Goal: Navigation & Orientation: Find specific page/section

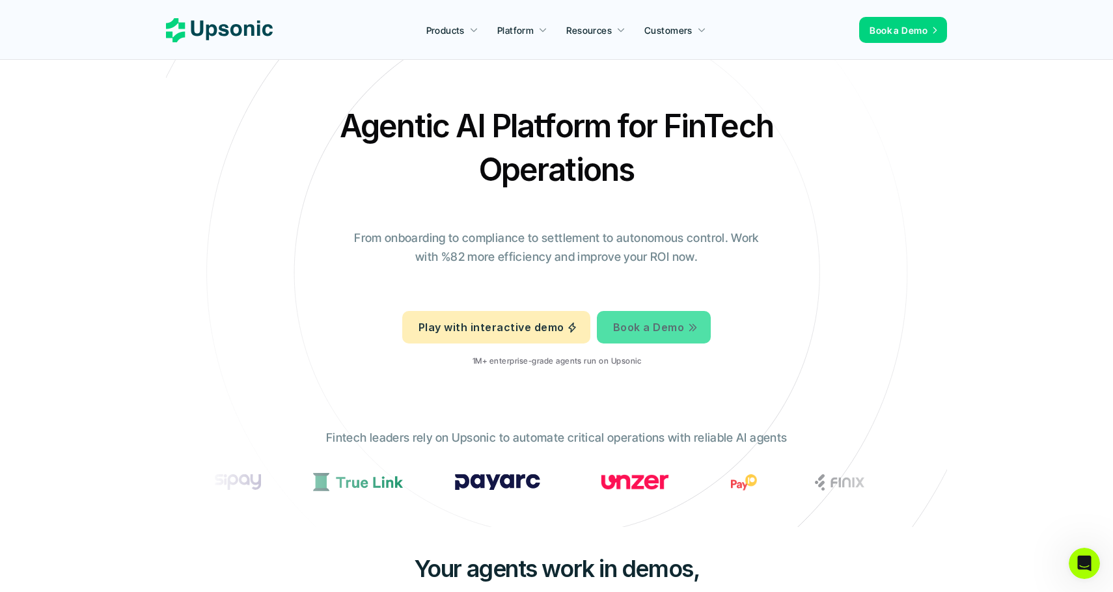
click at [539, 318] on link "Play with interactive demo" at bounding box center [496, 327] width 188 height 33
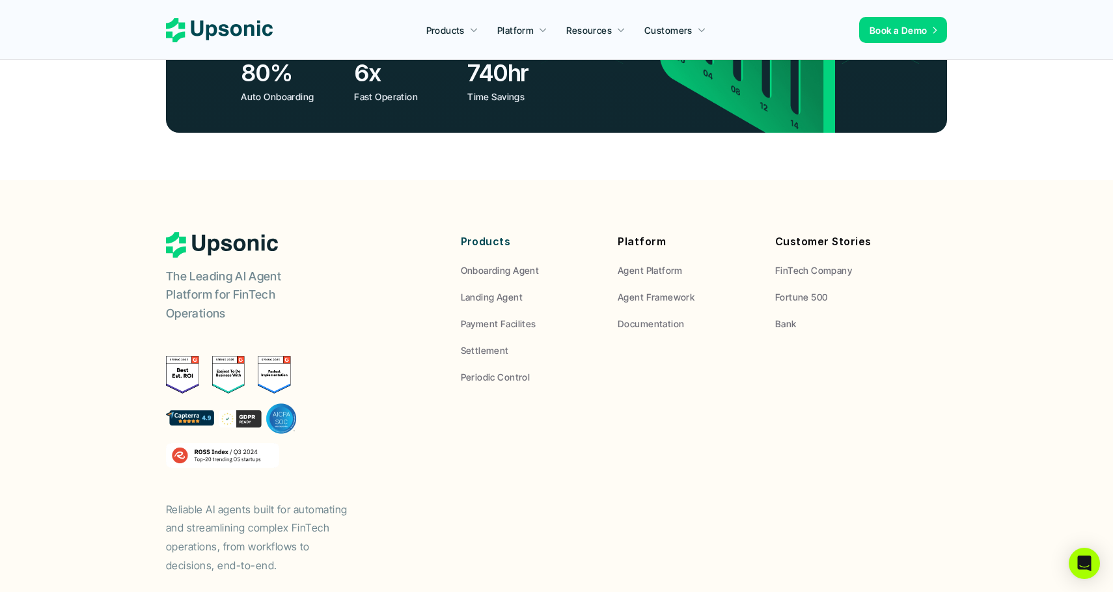
scroll to position [4836, 0]
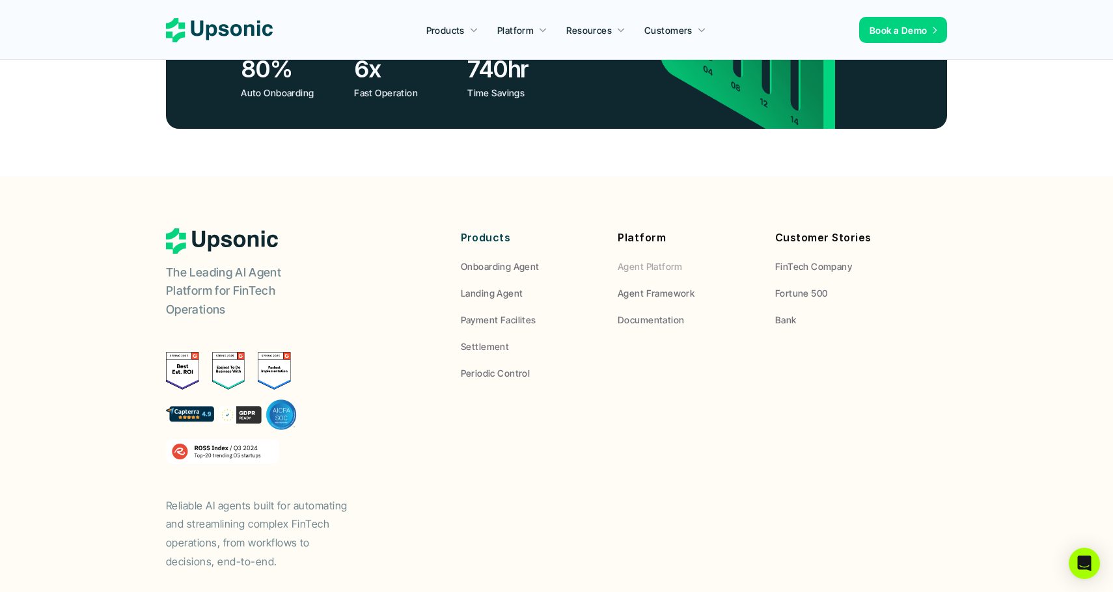
click at [661, 260] on p "Agent Platform" at bounding box center [650, 267] width 65 height 14
click at [663, 260] on p "Agent Platform" at bounding box center [650, 267] width 65 height 14
